Goal: Task Accomplishment & Management: Complete application form

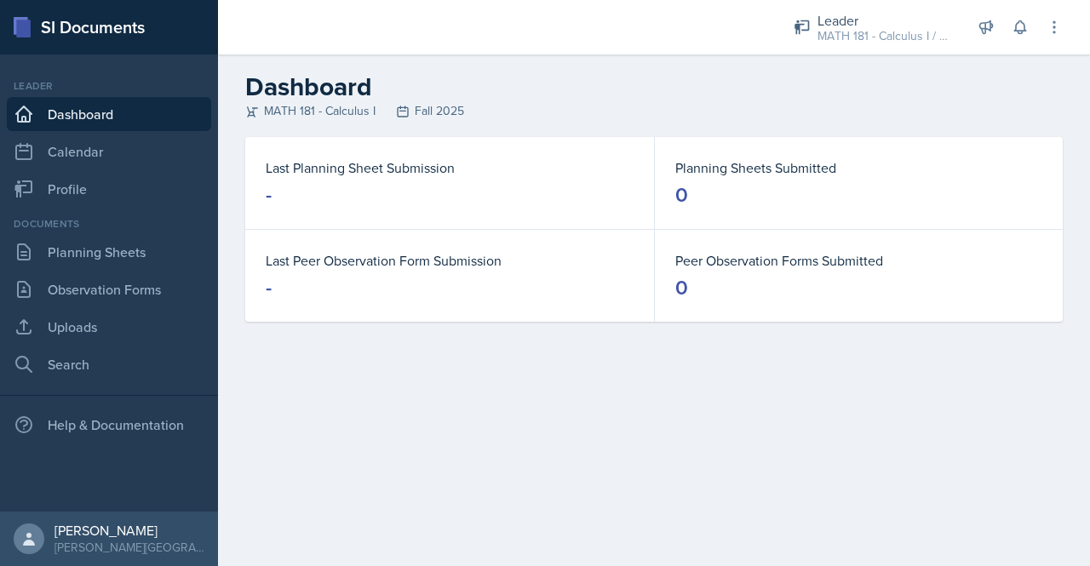
click at [87, 115] on link "Dashboard" at bounding box center [109, 114] width 204 height 34
click at [116, 249] on link "Planning Sheets" at bounding box center [109, 252] width 204 height 34
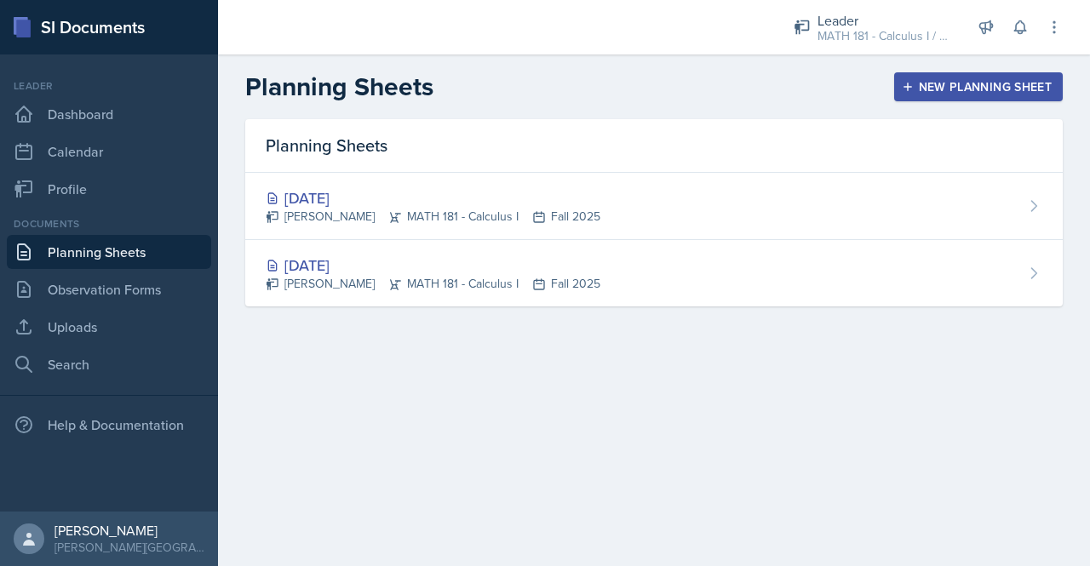
click at [922, 88] on div "New Planning Sheet" at bounding box center [978, 87] width 146 height 14
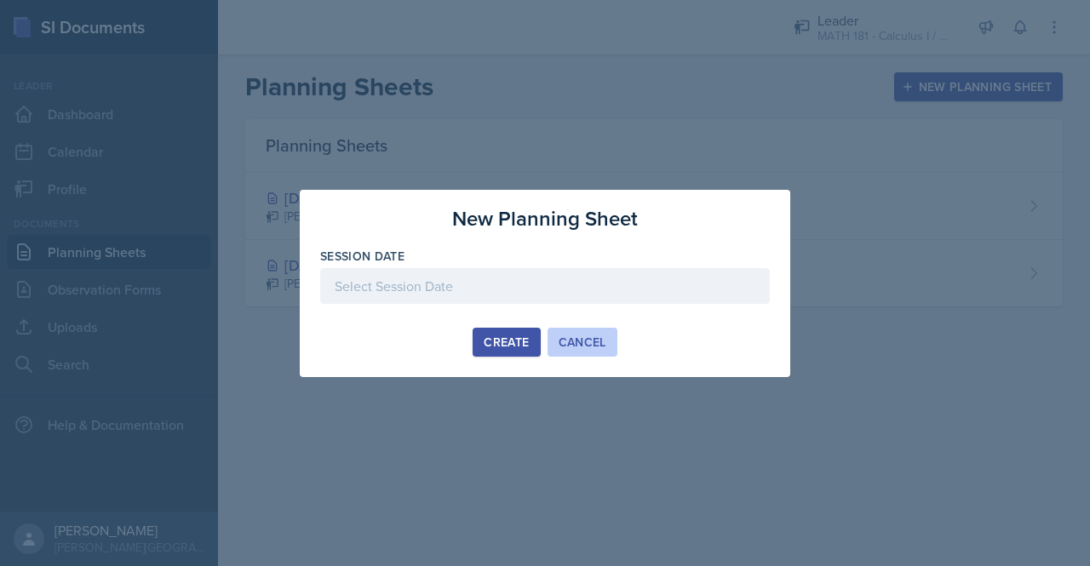
click at [579, 345] on div "Cancel" at bounding box center [582, 342] width 48 height 14
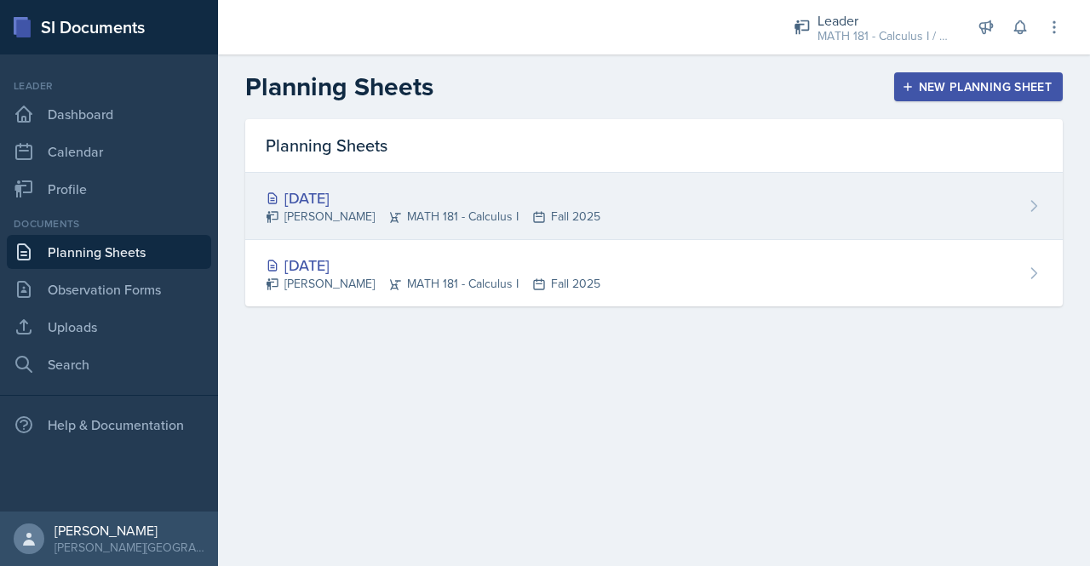
click at [659, 214] on div "[DATE] [PERSON_NAME] MATH 181 - Calculus I Fall 2025" at bounding box center [653, 206] width 817 height 67
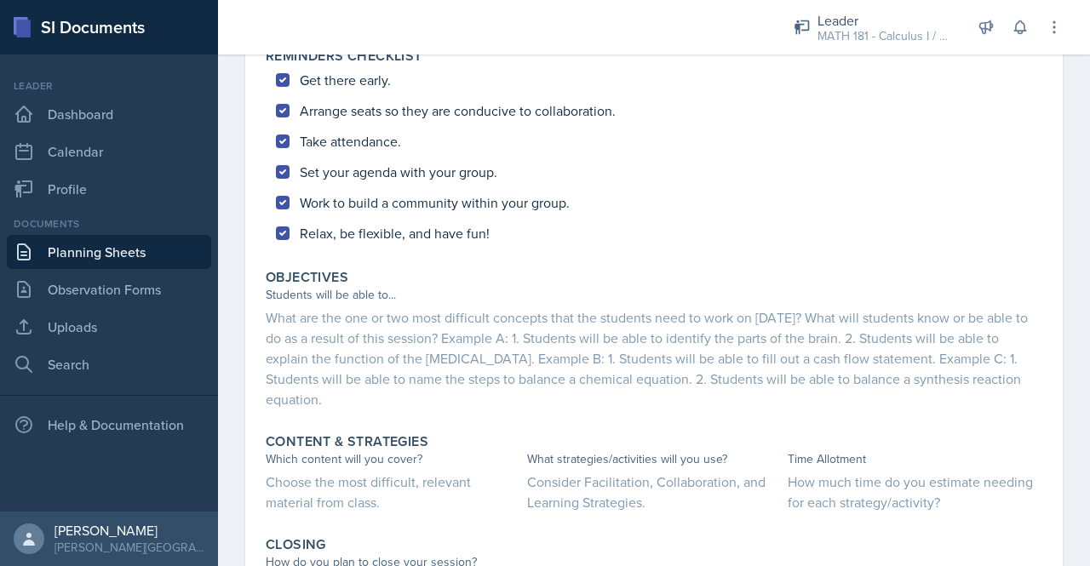
scroll to position [700, 0]
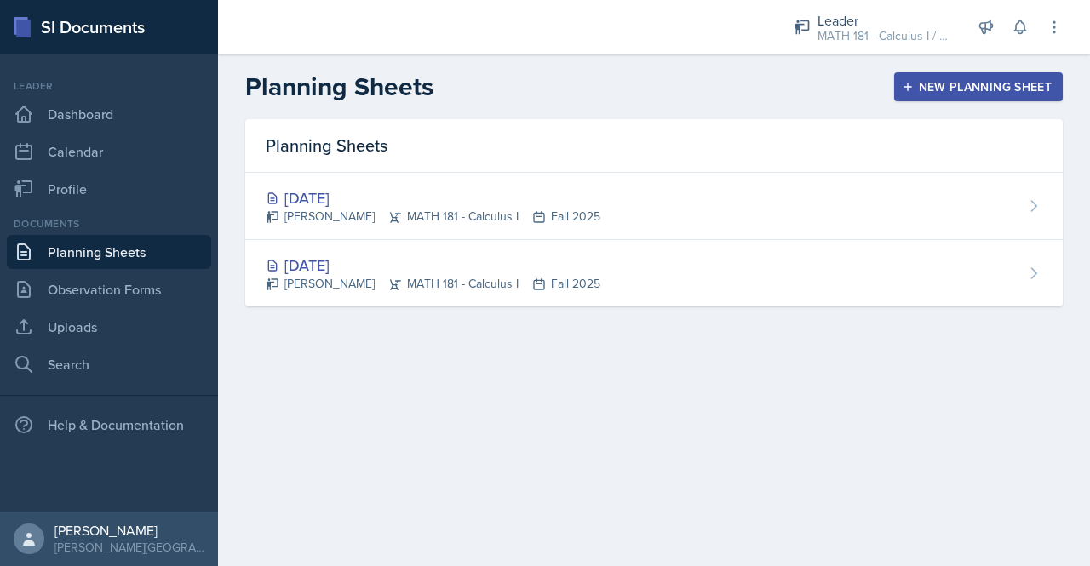
click at [942, 85] on div "New Planning Sheet" at bounding box center [978, 87] width 146 height 14
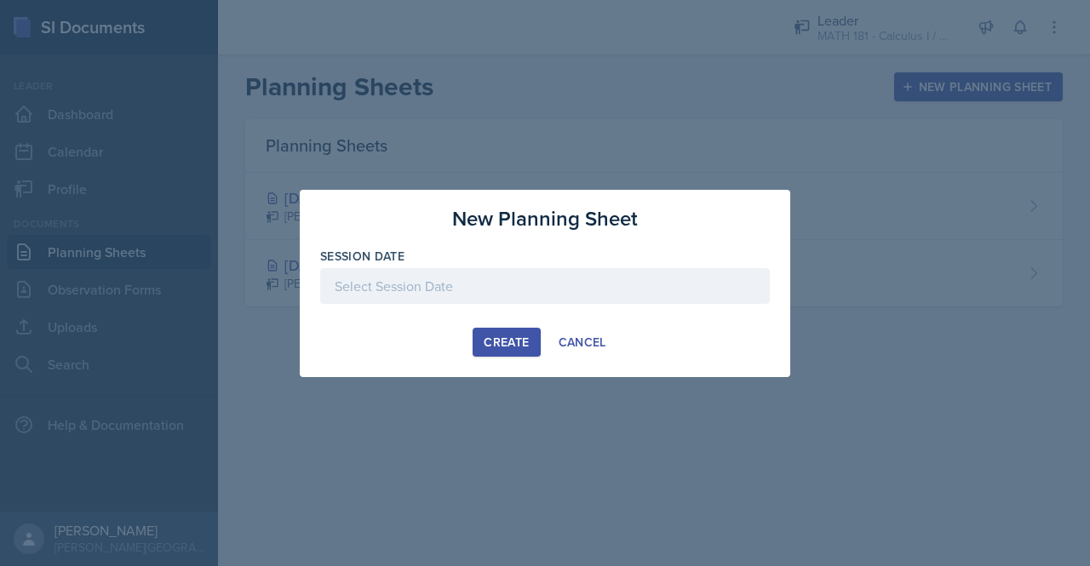
click at [480, 297] on div at bounding box center [545, 286] width 450 height 36
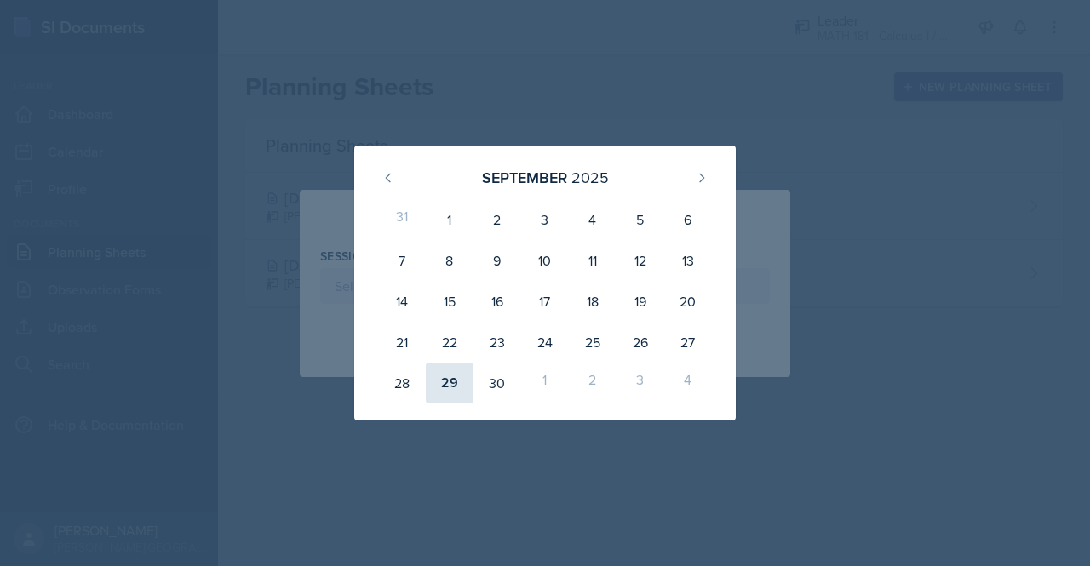
click at [452, 381] on div "29" at bounding box center [450, 383] width 48 height 41
type input "[DATE]"
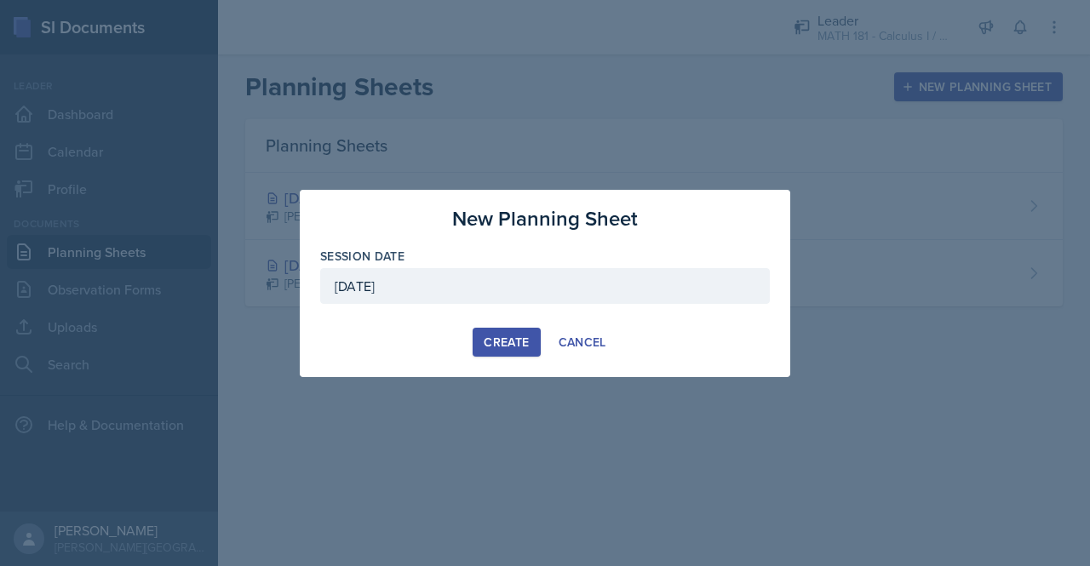
click at [501, 338] on div "Create" at bounding box center [506, 342] width 45 height 14
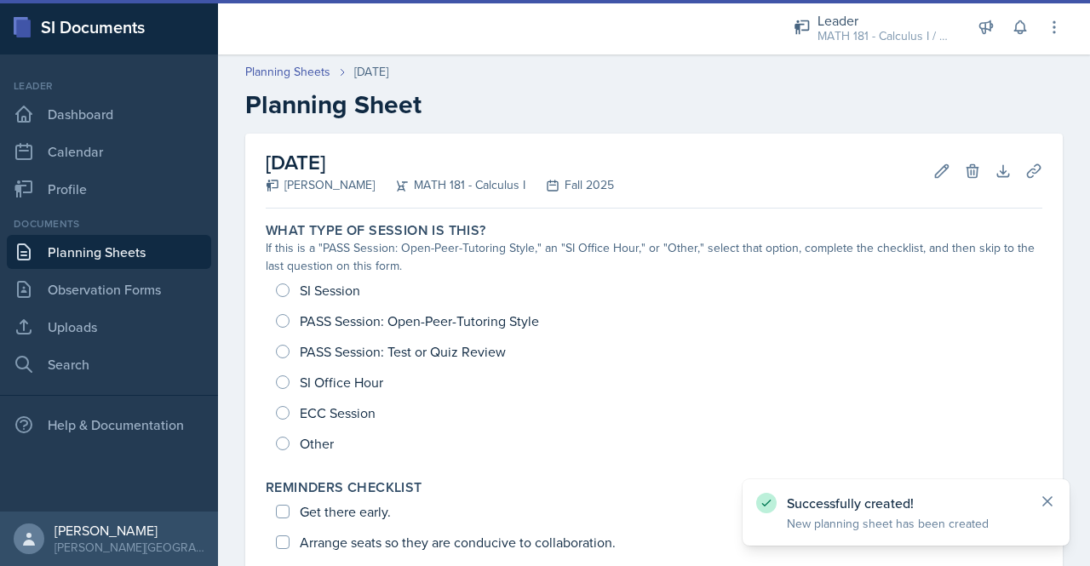
click at [1047, 499] on icon at bounding box center [1047, 501] width 17 height 17
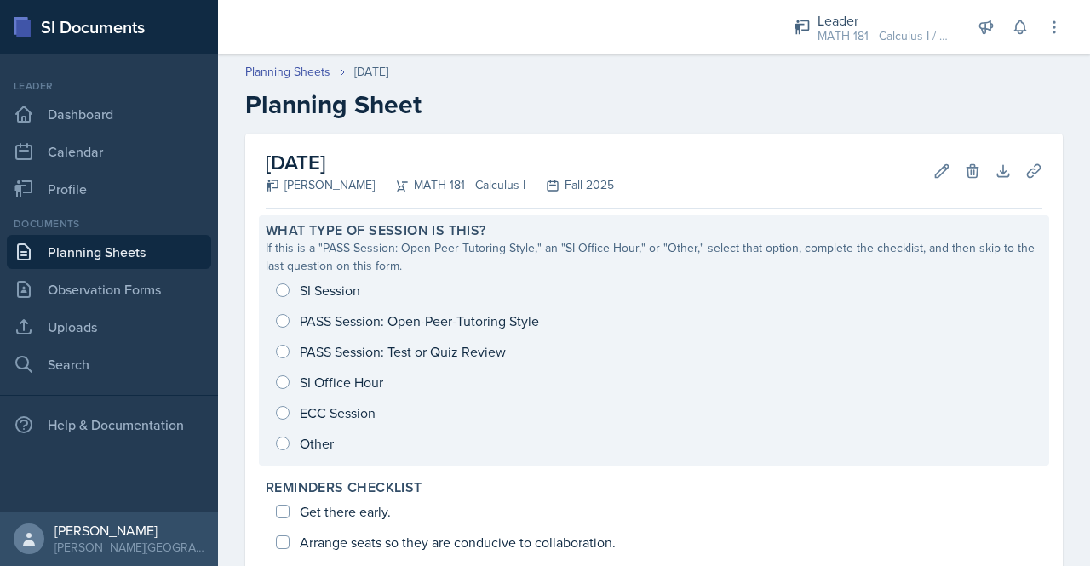
click at [279, 290] on div "SI Session PASS Session: Open-Peer-Tutoring Style PASS Session: Test or Quiz Re…" at bounding box center [654, 367] width 776 height 184
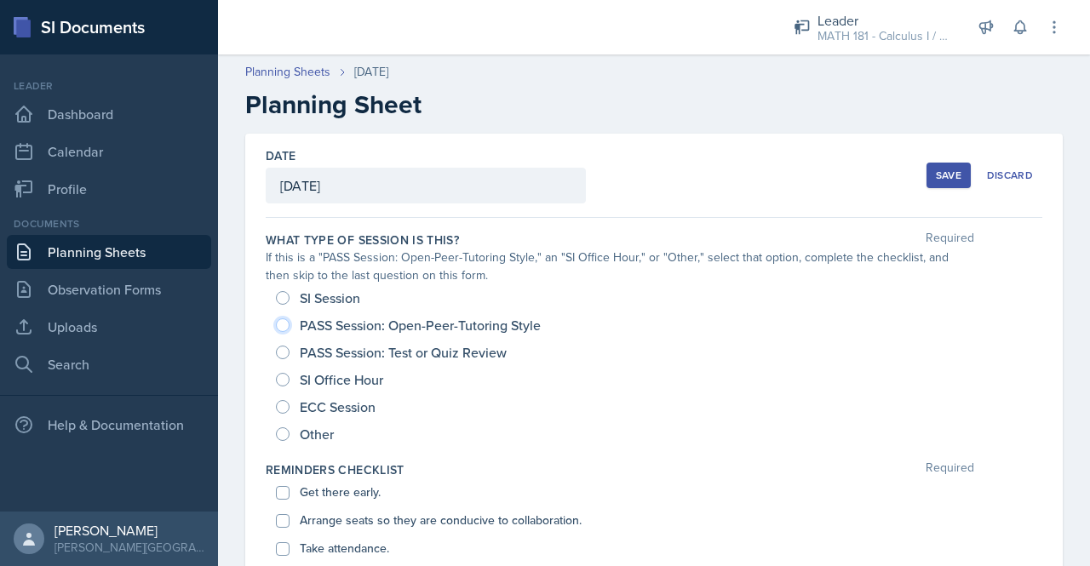
click at [279, 328] on input "PASS Session: Open-Peer-Tutoring Style" at bounding box center [283, 325] width 14 height 14
radio input "true"
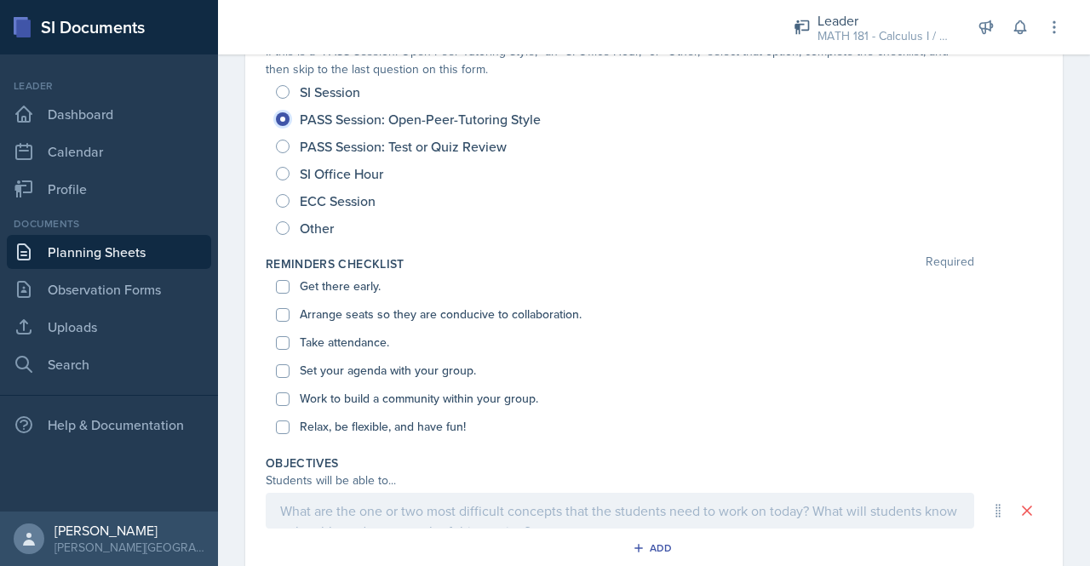
scroll to position [208, 0]
click at [308, 288] on label "Get there early." at bounding box center [340, 285] width 81 height 18
click at [289, 288] on input "Get there early." at bounding box center [283, 285] width 14 height 14
checkbox input "true"
click at [308, 309] on label "Arrange seats so they are conducive to collaboration." at bounding box center [441, 313] width 282 height 18
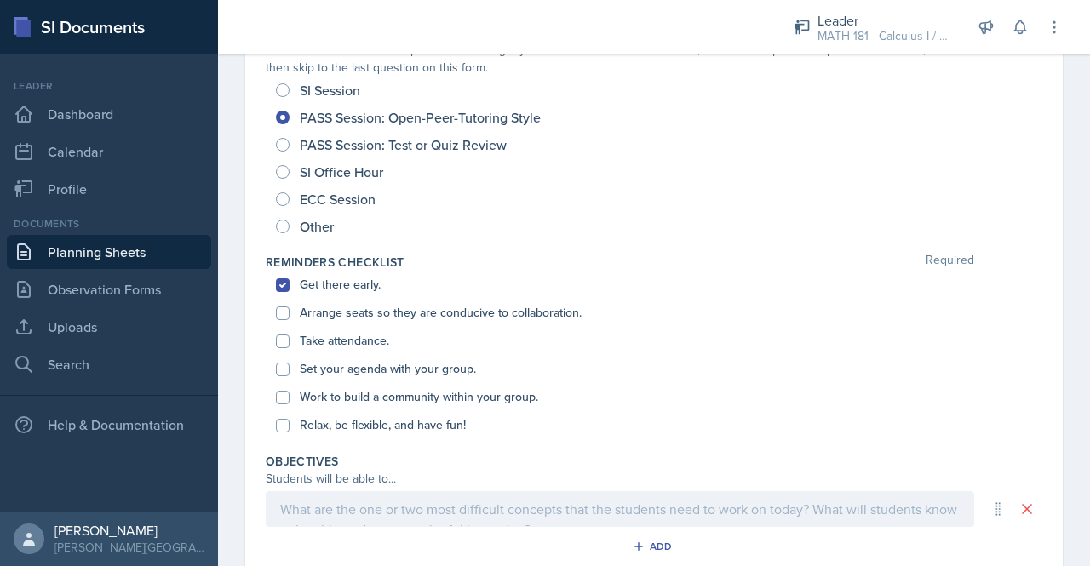
click at [289, 309] on input "Arrange seats so they are conducive to collaboration." at bounding box center [283, 313] width 14 height 14
checkbox input "true"
click at [308, 335] on label "Take attendance." at bounding box center [344, 341] width 89 height 18
click at [289, 335] on input "Take attendance." at bounding box center [283, 342] width 14 height 14
checkbox input "true"
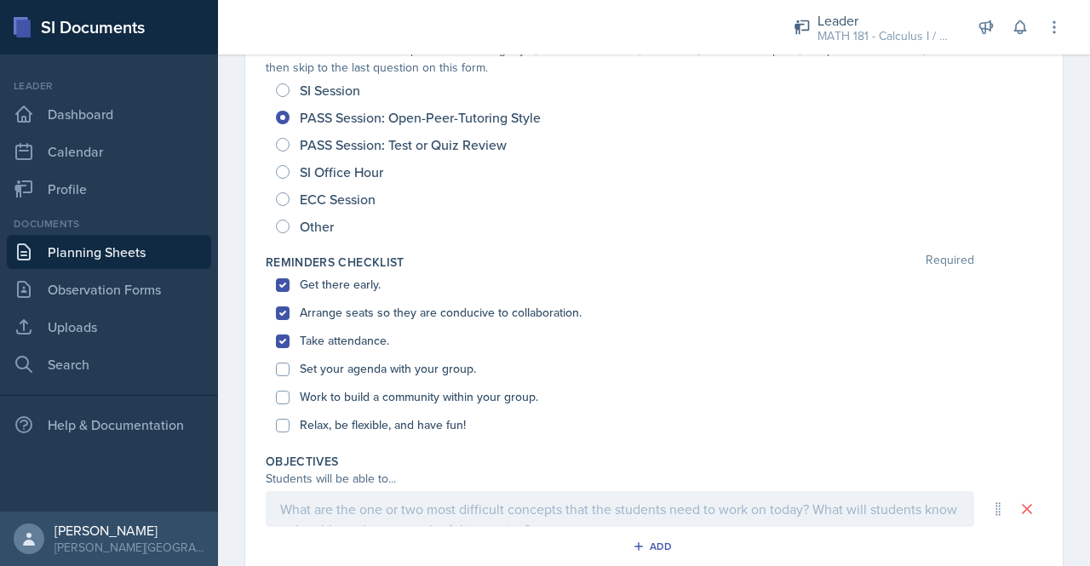
click at [315, 367] on label "Set your agenda with your group." at bounding box center [388, 369] width 176 height 18
click at [289, 367] on input "Set your agenda with your group." at bounding box center [283, 370] width 14 height 14
checkbox input "true"
click at [316, 400] on label "Work to build a community within your group." at bounding box center [419, 397] width 238 height 18
click at [289, 400] on input "Work to build a community within your group." at bounding box center [283, 398] width 14 height 14
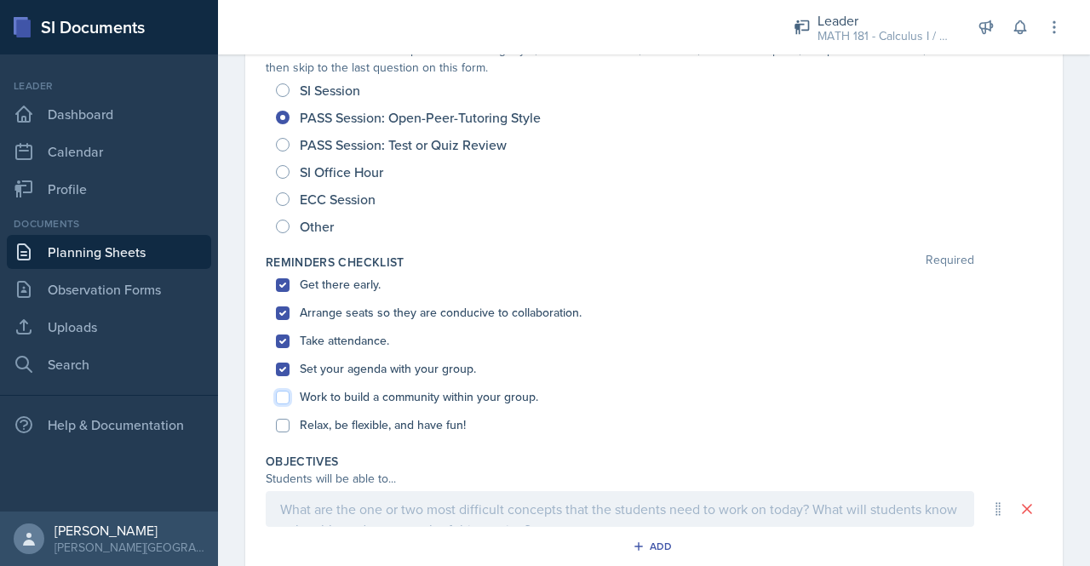
checkbox input "true"
click at [316, 427] on label "Relax, be flexible, and have fun!" at bounding box center [383, 425] width 166 height 18
click at [289, 427] on input "Relax, be flexible, and have fun!" at bounding box center [283, 426] width 14 height 14
checkbox input "true"
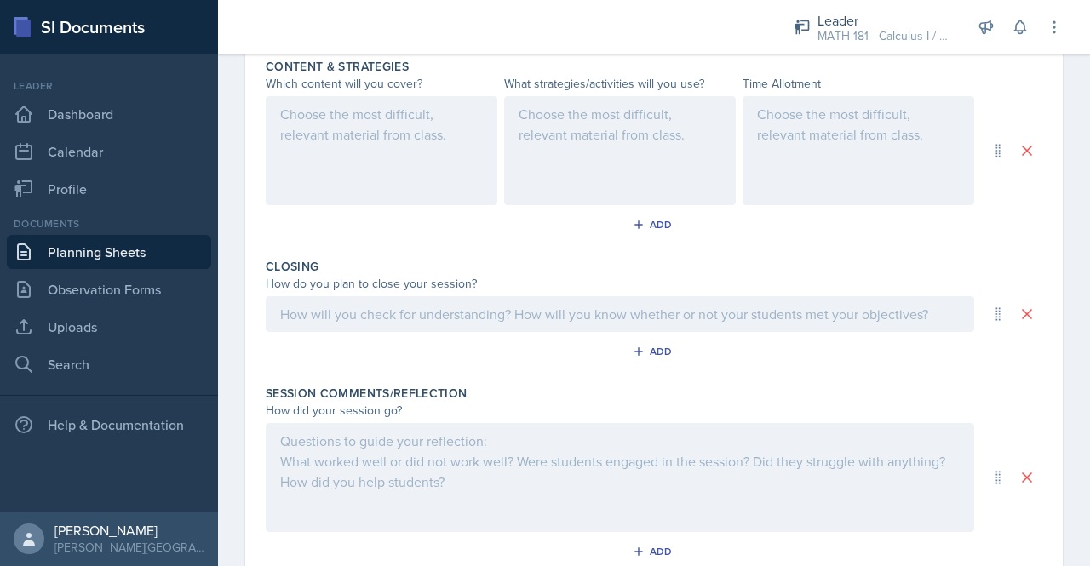
scroll to position [792, 0]
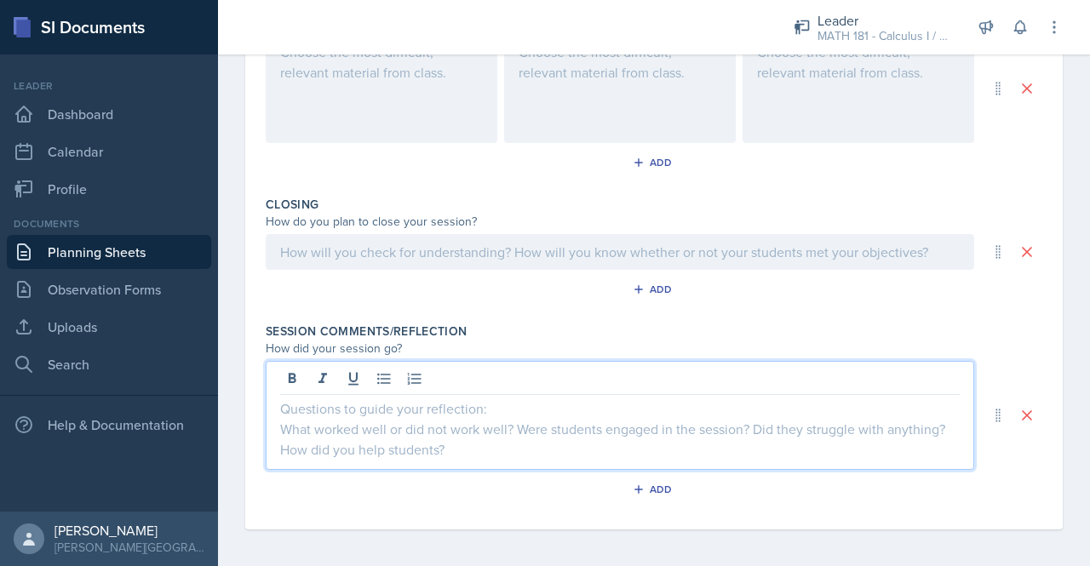
click at [432, 371] on div at bounding box center [620, 415] width 708 height 109
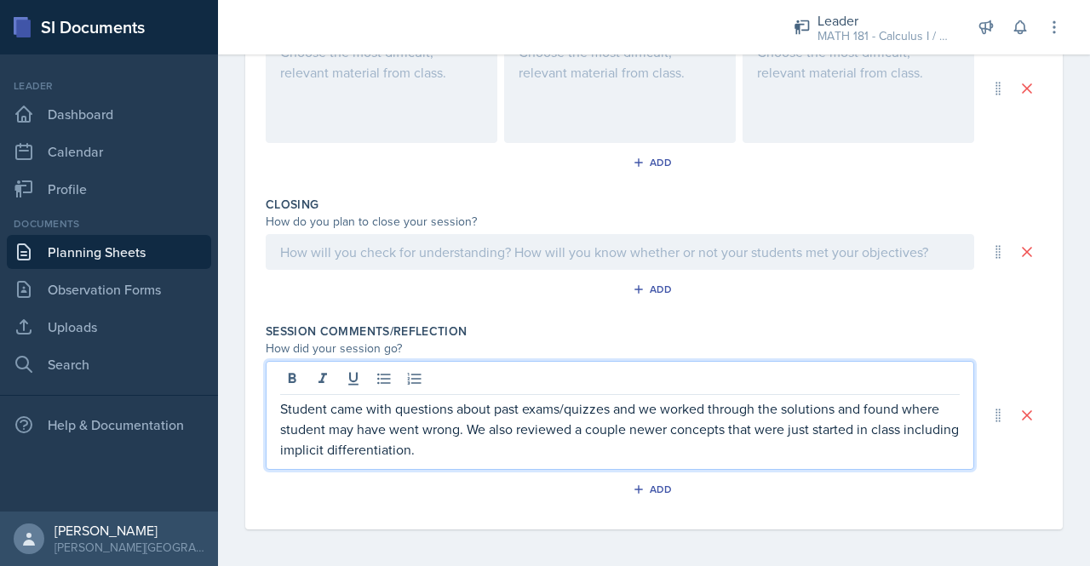
click at [368, 424] on p "Student came with questions about past exams/quizzes and we worked through the …" at bounding box center [619, 428] width 679 height 61
click at [408, 447] on p "Student came with questions about past exams/quizzes and we worked through the …" at bounding box center [619, 428] width 679 height 61
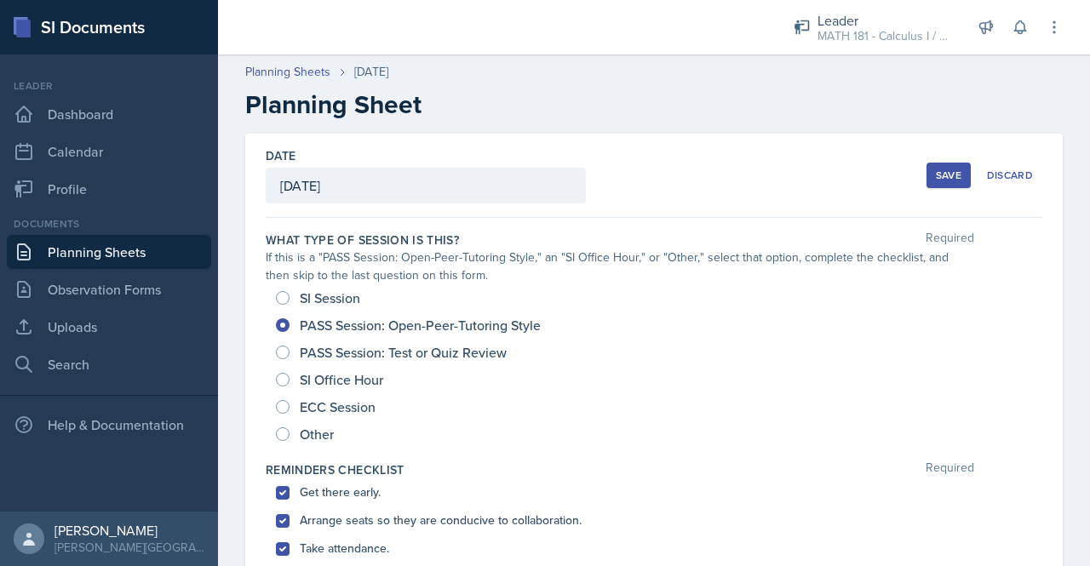
click at [936, 176] on div "Save" at bounding box center [949, 176] width 26 height 14
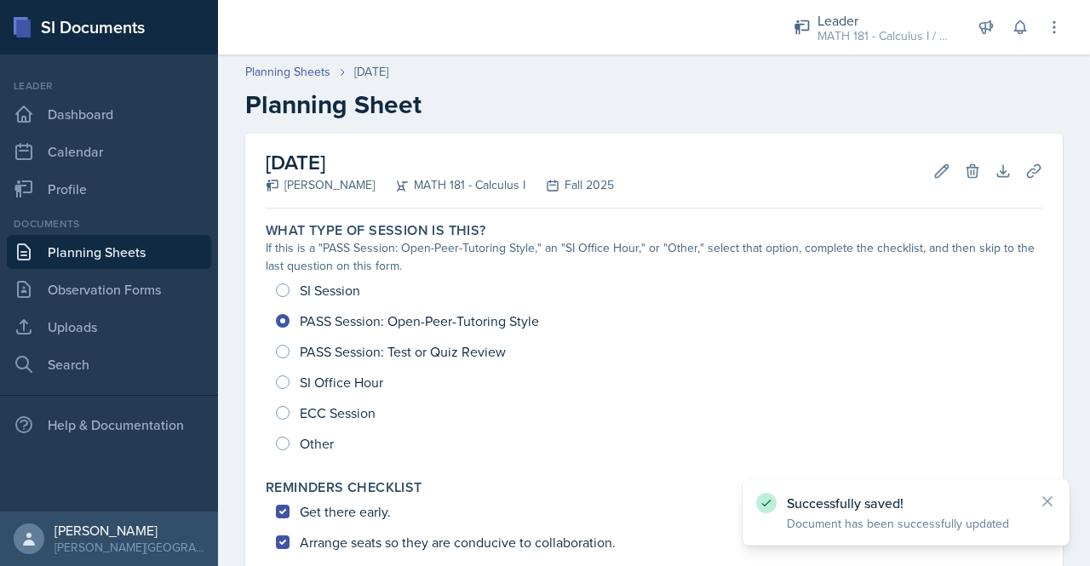
click at [83, 254] on link "Planning Sheets" at bounding box center [109, 252] width 204 height 34
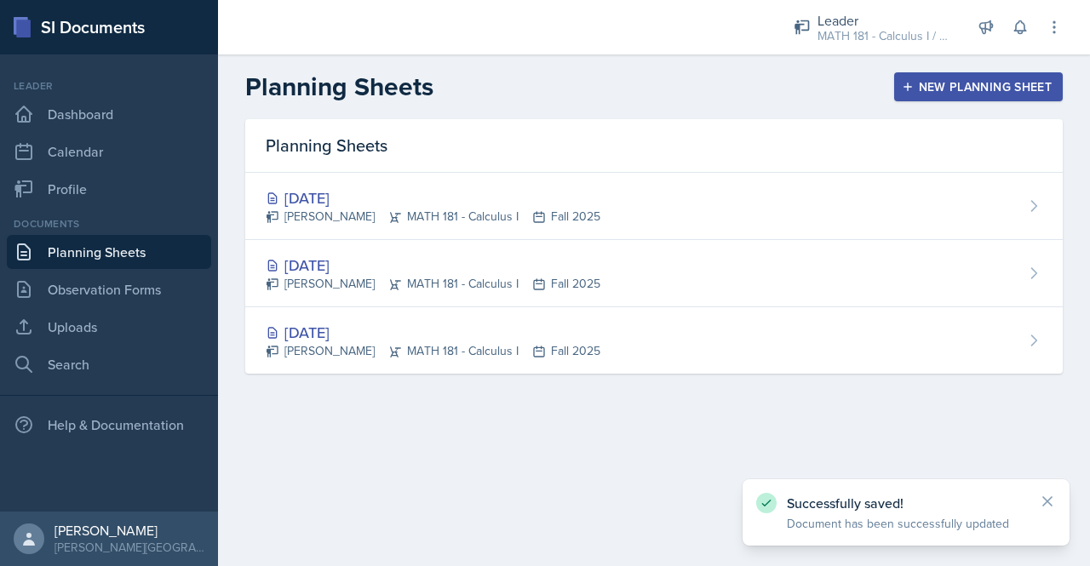
click at [921, 80] on div "New Planning Sheet" at bounding box center [978, 87] width 146 height 14
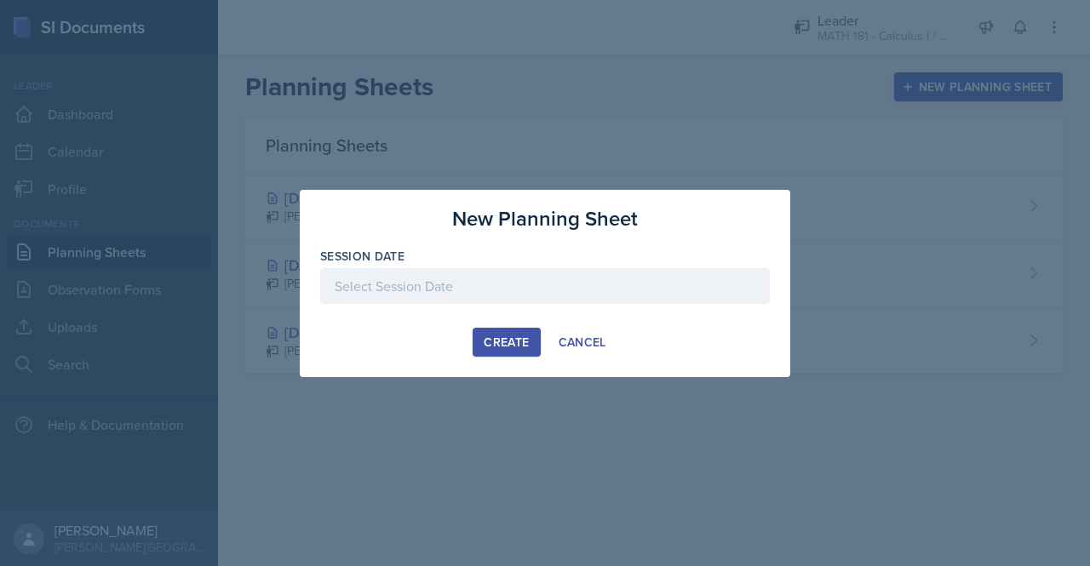
click at [491, 335] on div "Create" at bounding box center [506, 342] width 45 height 14
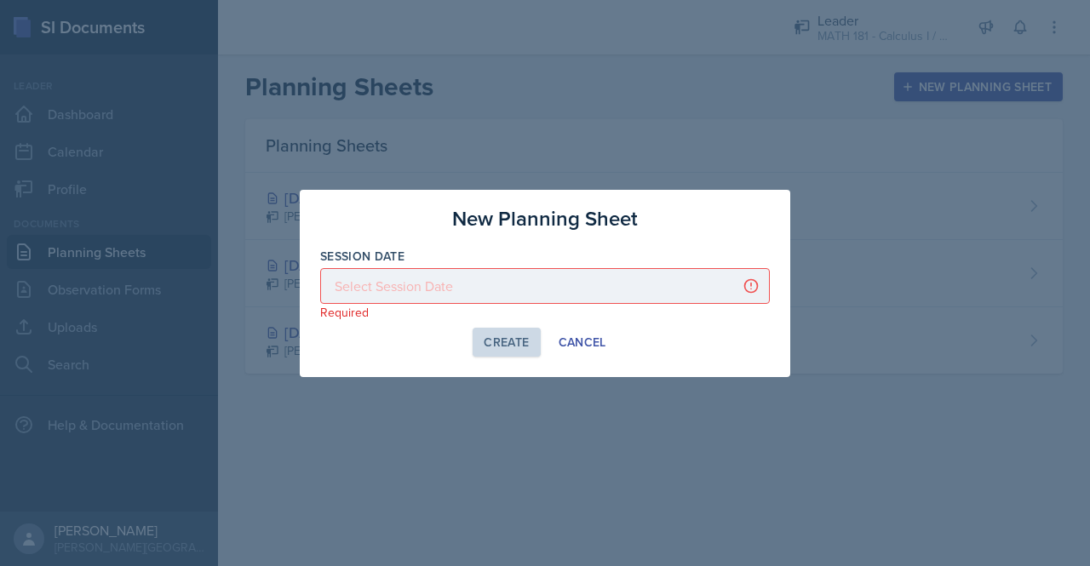
click at [488, 284] on div at bounding box center [545, 286] width 450 height 36
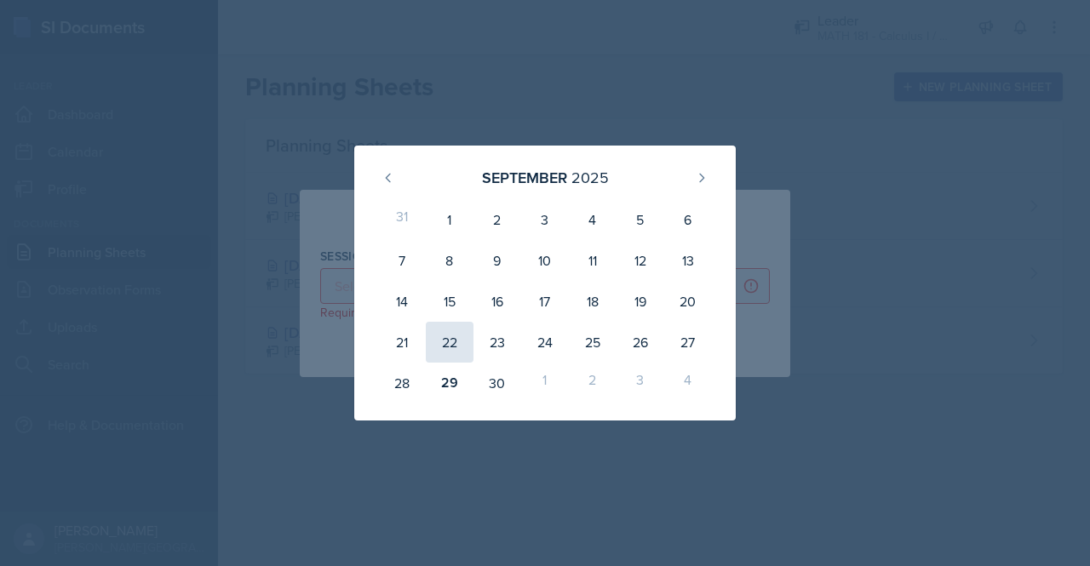
click at [450, 334] on div "22" at bounding box center [450, 342] width 48 height 41
type input "[DATE]"
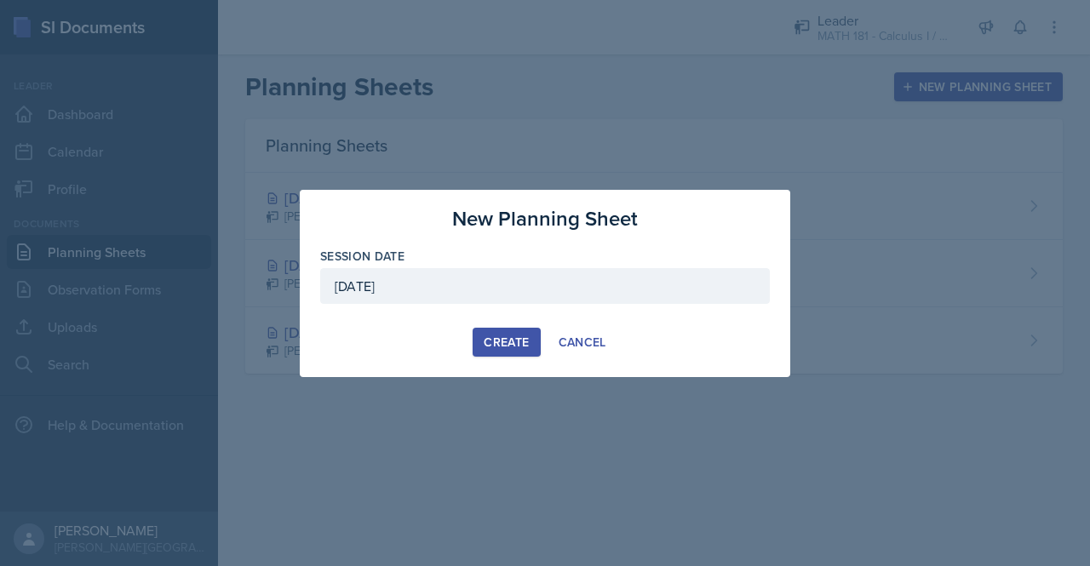
click at [512, 347] on div "Create" at bounding box center [506, 342] width 45 height 14
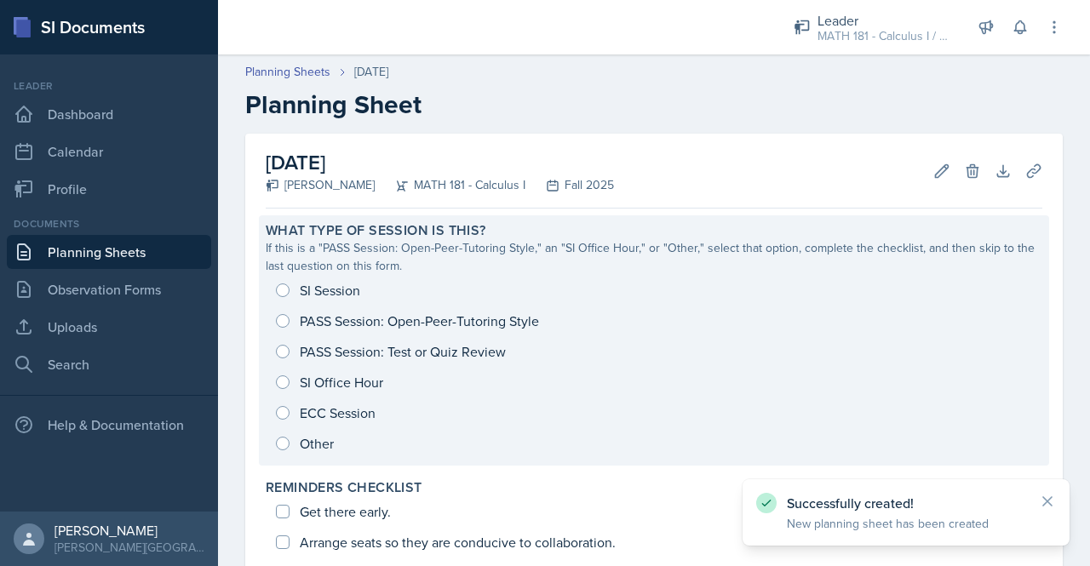
click at [295, 318] on div "SI Session PASS Session: Open-Peer-Tutoring Style PASS Session: Test or Quiz Re…" at bounding box center [654, 367] width 776 height 184
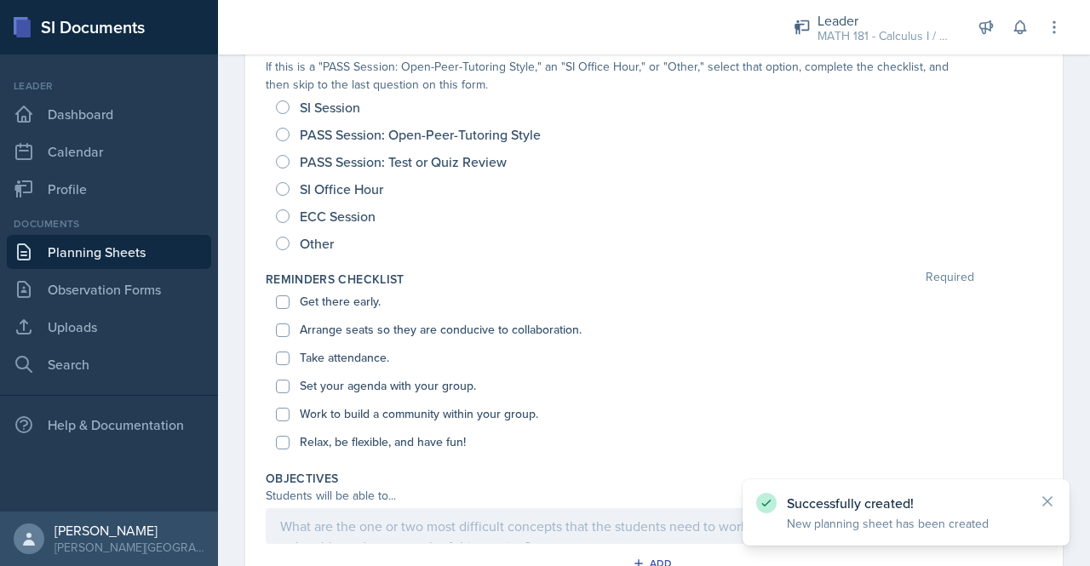
scroll to position [192, 0]
click at [283, 129] on input "PASS Session: Open-Peer-Tutoring Style" at bounding box center [283, 134] width 14 height 14
radio input "true"
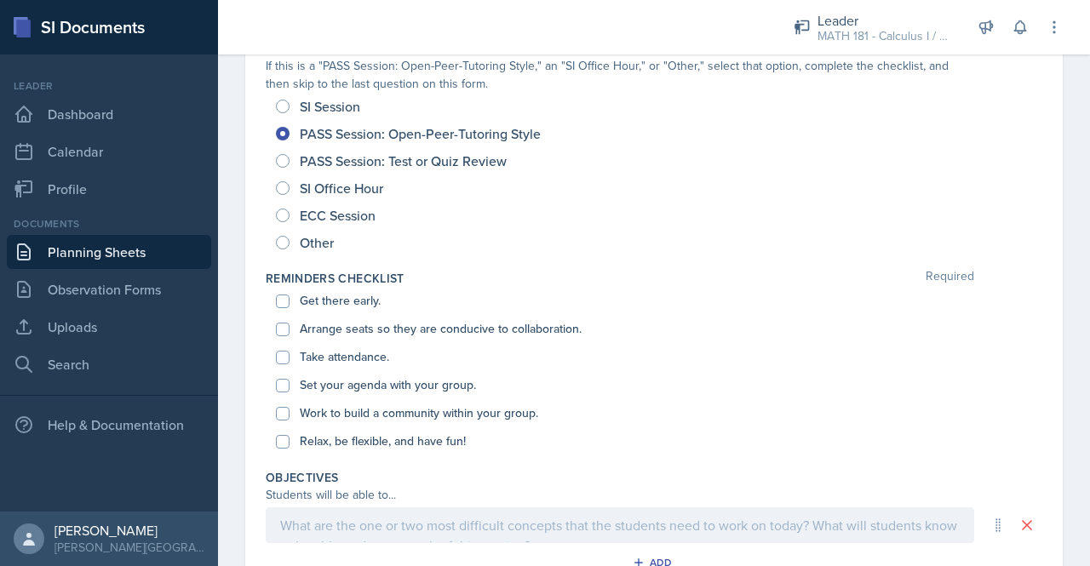
click at [279, 289] on div "Get there early." at bounding box center [654, 301] width 756 height 28
click at [281, 306] on div "Get there early." at bounding box center [654, 301] width 756 height 28
click at [282, 303] on input "Get there early." at bounding box center [283, 302] width 14 height 14
checkbox input "true"
click at [280, 328] on input "Arrange seats so they are conducive to collaboration." at bounding box center [283, 330] width 14 height 14
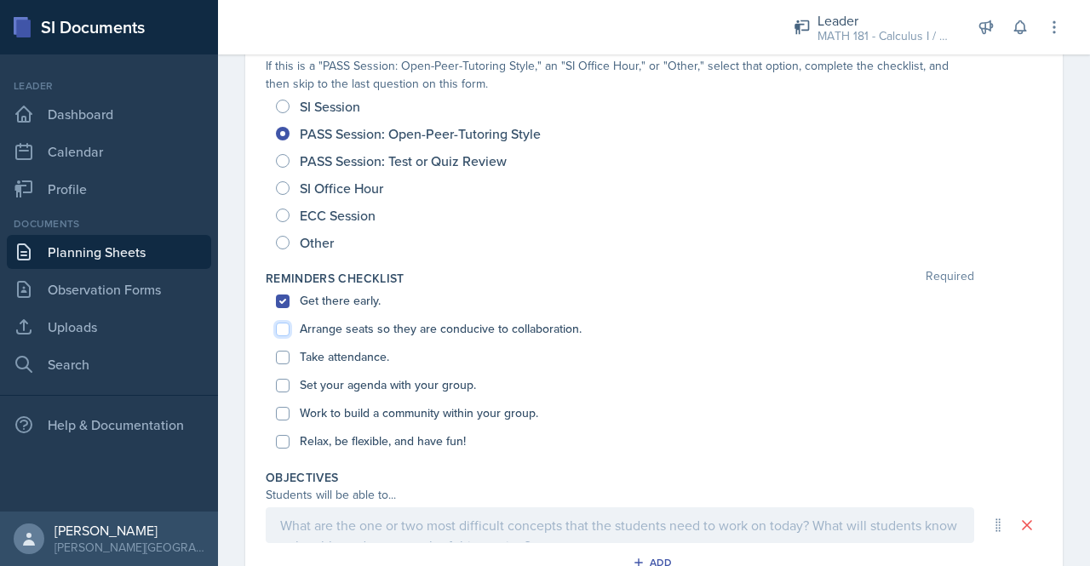
checkbox input "true"
click at [281, 351] on input "Take attendance." at bounding box center [283, 358] width 14 height 14
checkbox input "true"
click at [284, 381] on input "Set your agenda with your group." at bounding box center [283, 386] width 14 height 14
checkbox input "true"
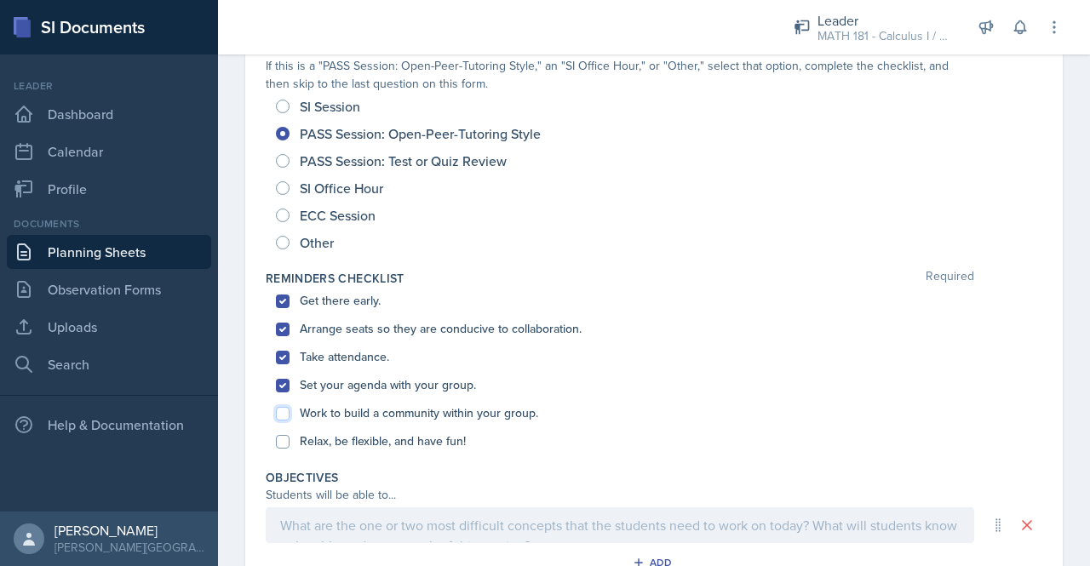
click at [283, 413] on input "Work to build a community within your group." at bounding box center [283, 414] width 14 height 14
checkbox input "true"
click at [283, 435] on input "Relax, be flexible, and have fun!" at bounding box center [283, 442] width 14 height 14
checkbox input "true"
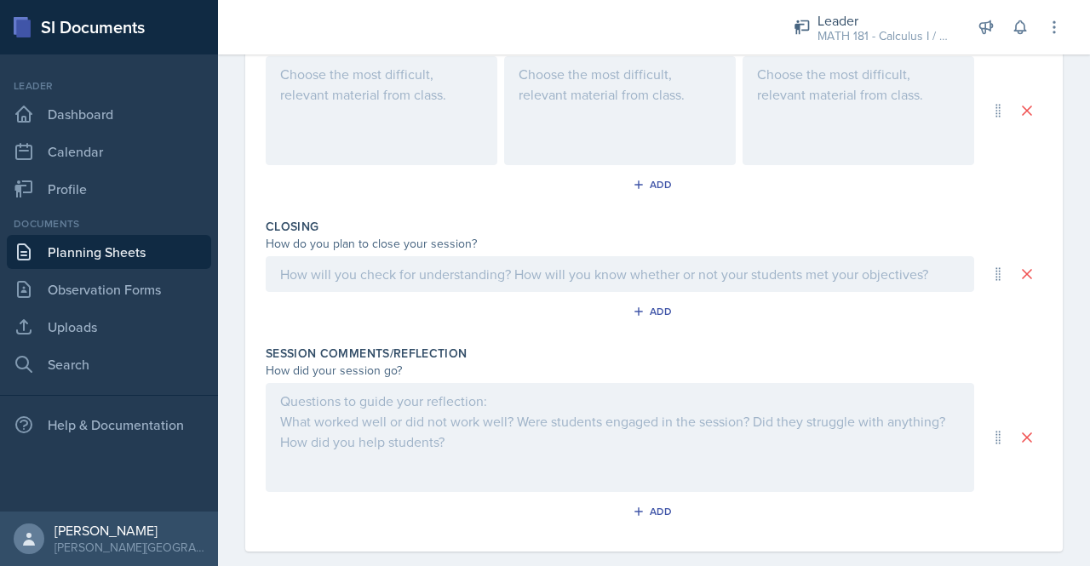
scroll to position [792, 0]
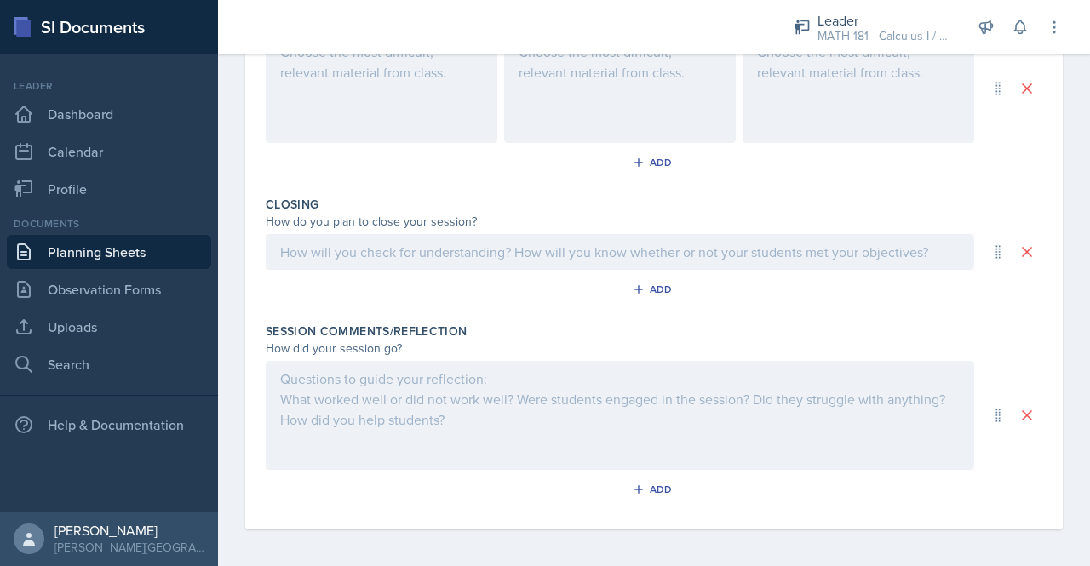
click at [388, 387] on div at bounding box center [620, 415] width 708 height 109
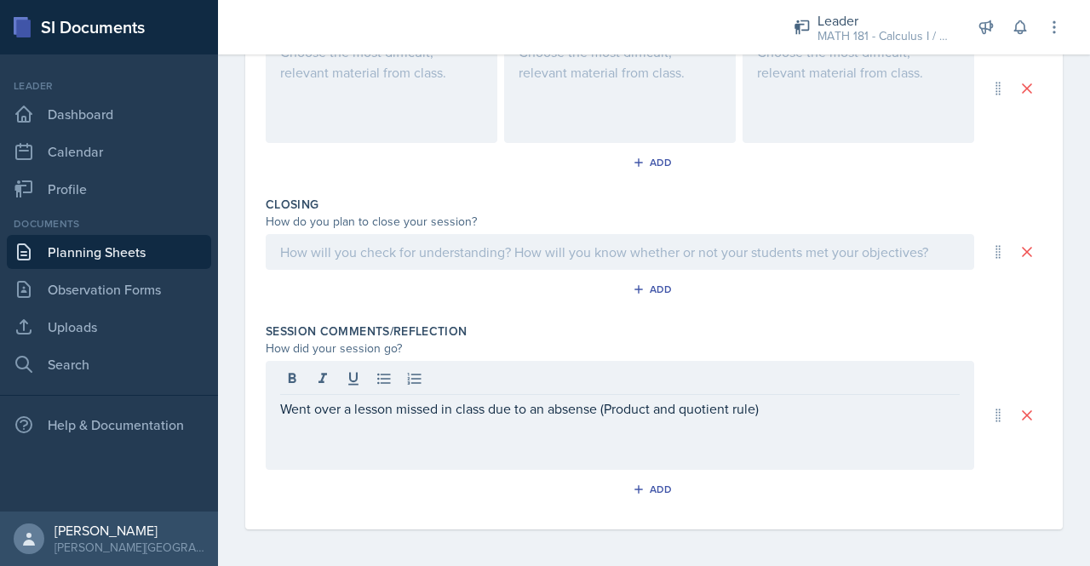
click at [575, 415] on div "Went over a lesson missed in class due to an absense (Product and quotient rule)" at bounding box center [620, 415] width 708 height 109
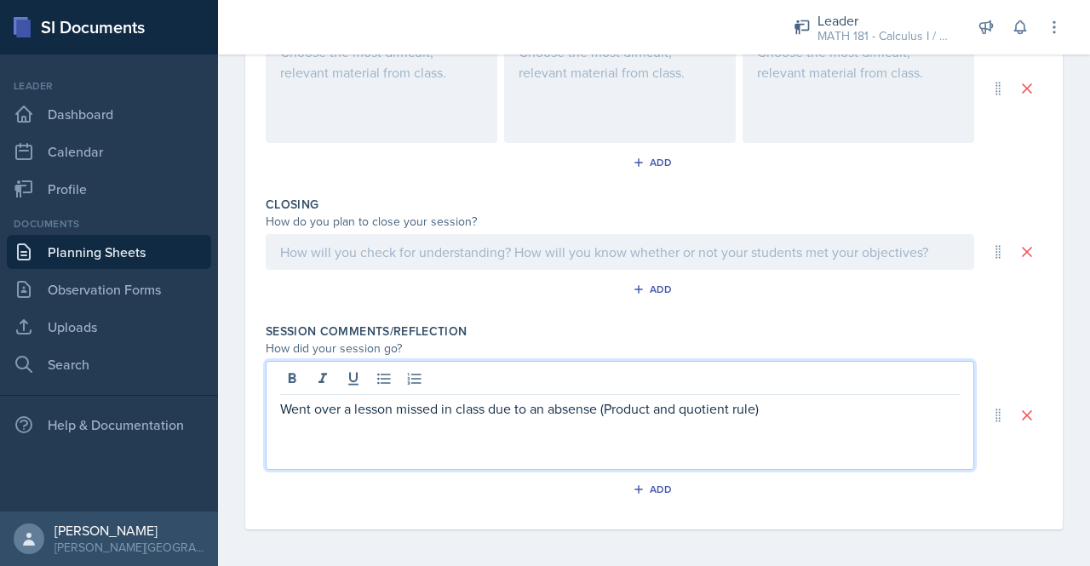
click at [576, 406] on p "Went over a lesson missed in class due to an absense (Product and quotient rule)" at bounding box center [619, 408] width 679 height 20
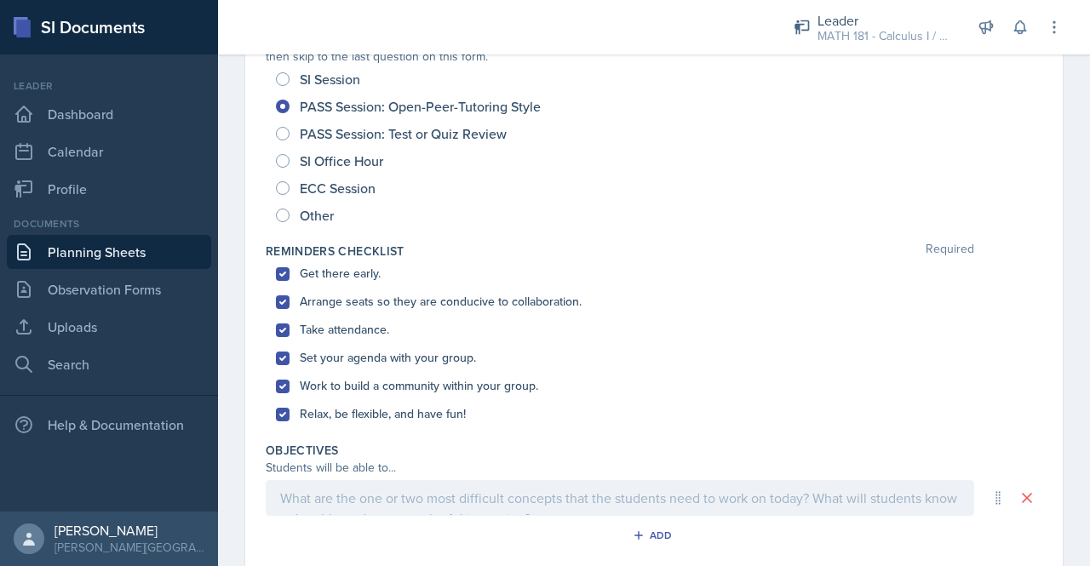
scroll to position [0, 0]
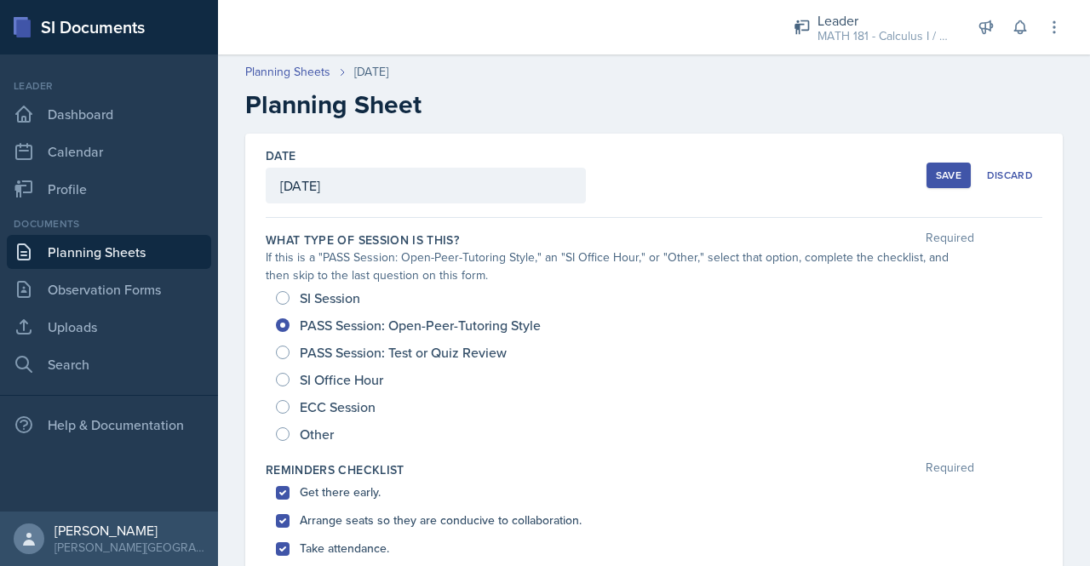
click at [940, 169] on div "Save" at bounding box center [949, 176] width 26 height 14
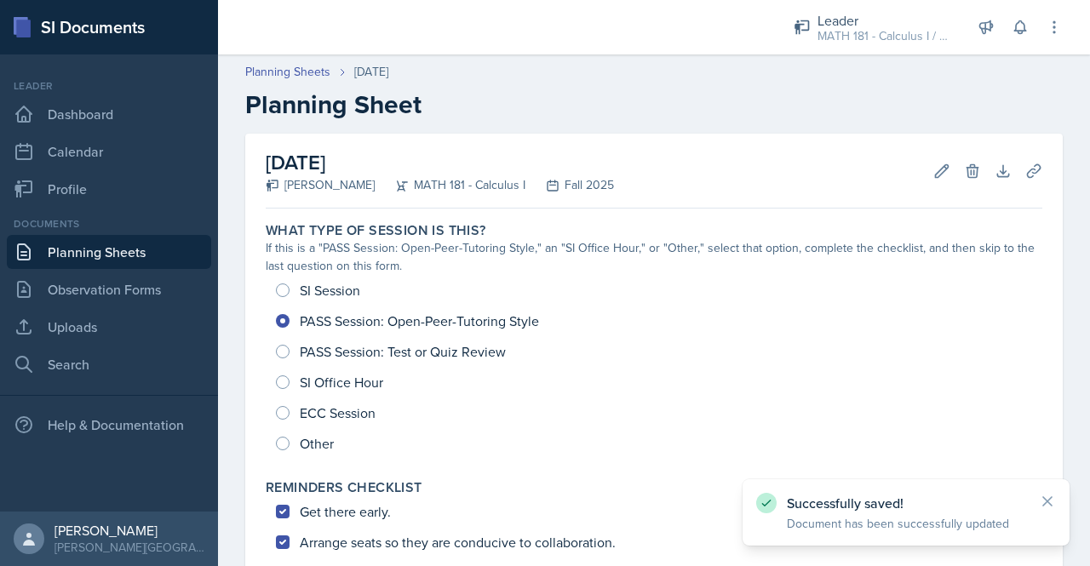
click at [78, 252] on link "Planning Sheets" at bounding box center [109, 252] width 204 height 34
